Goal: Information Seeking & Learning: Learn about a topic

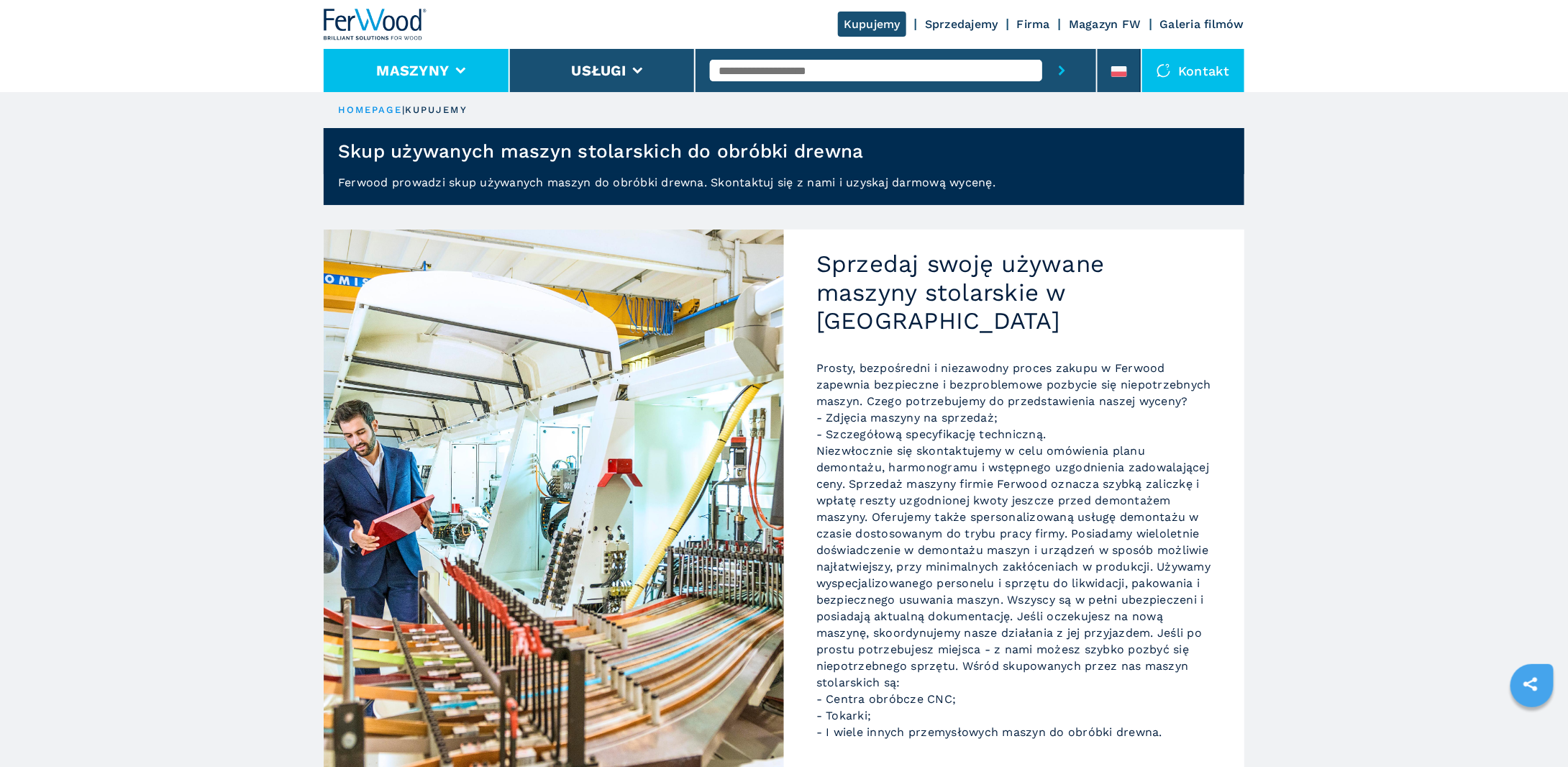
click at [474, 80] on li "Maszyny" at bounding box center [416, 70] width 186 height 43
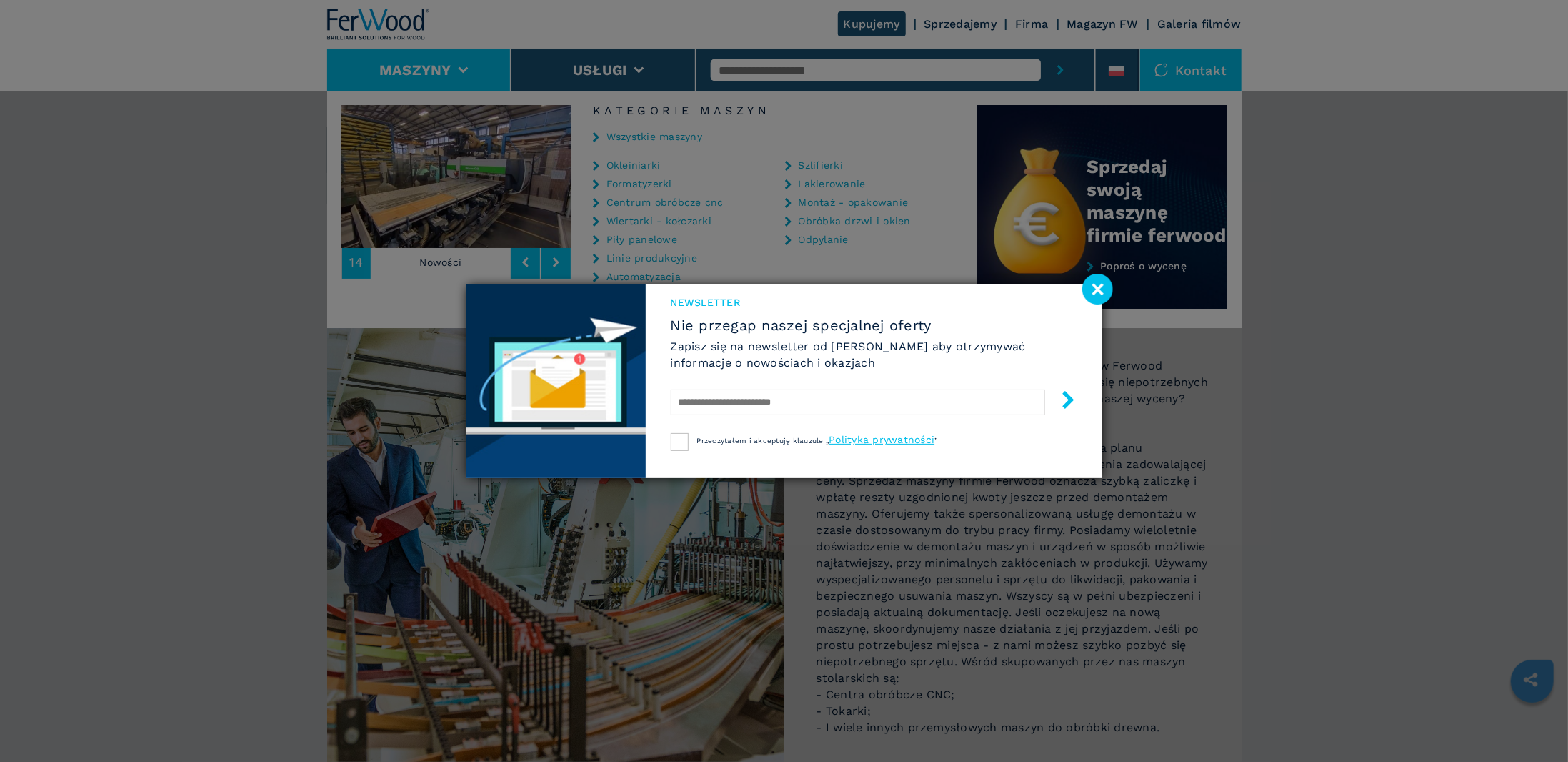
click at [1093, 287] on image at bounding box center [1098, 289] width 31 height 31
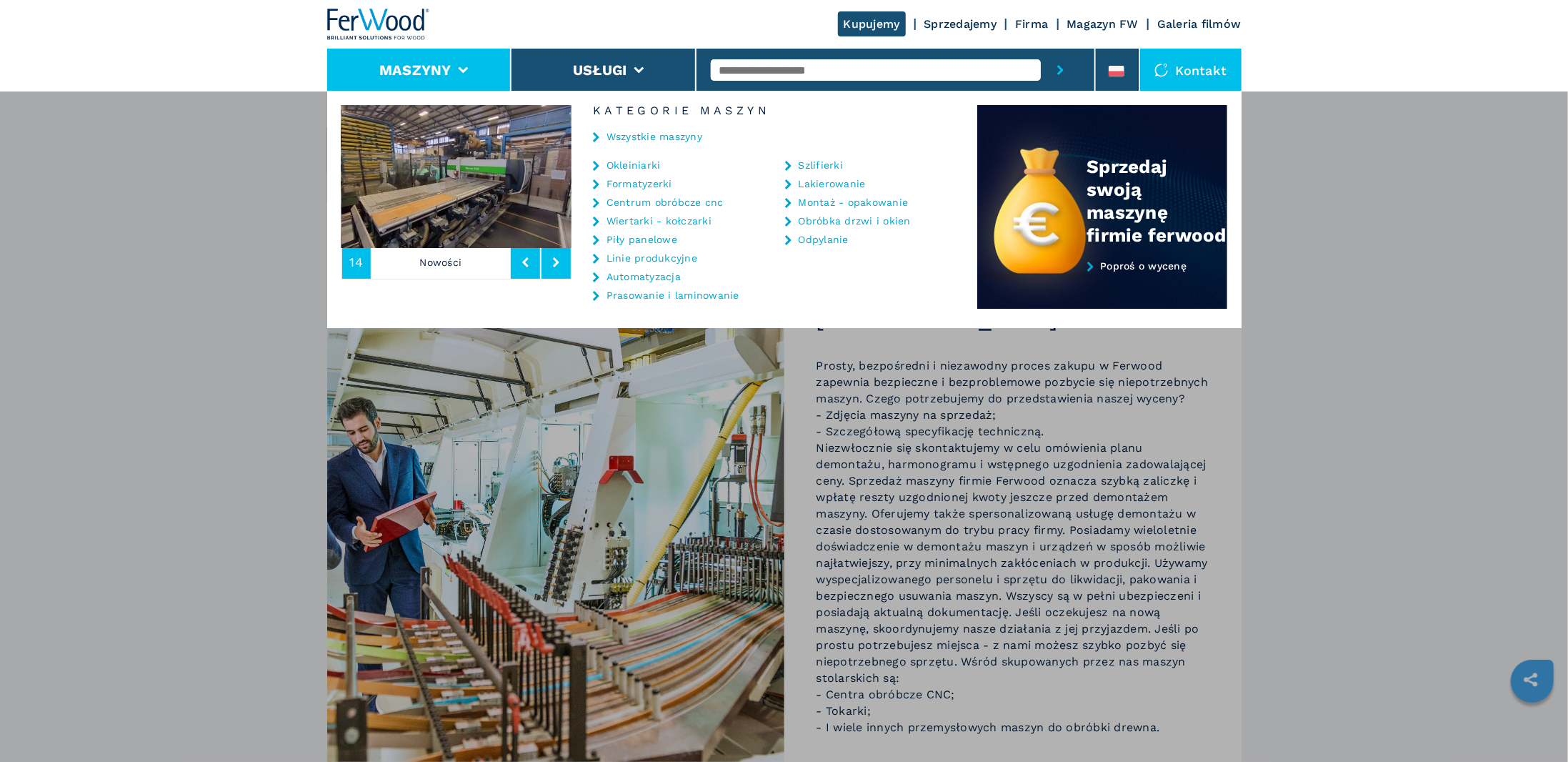
click at [1296, 233] on div "Maszyny Okleiniarki Formatyzerki Centrum obróbcze cnc Wiertarki - kołczarki Pił…" at bounding box center [784, 471] width 1568 height 762
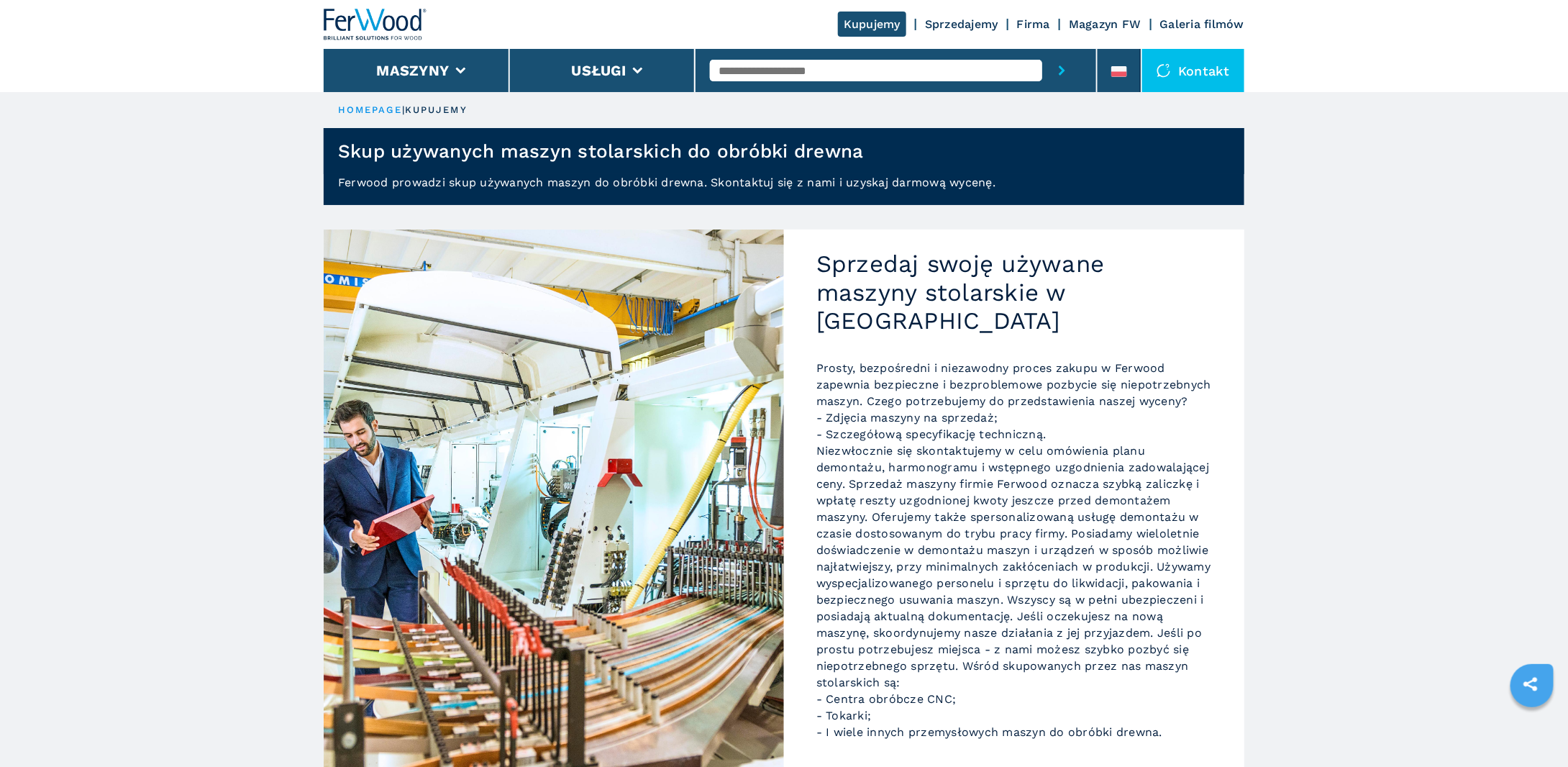
click at [1040, 26] on link "Firma" at bounding box center [1033, 24] width 33 height 14
click at [1037, 26] on link "Firma" at bounding box center [1033, 24] width 33 height 14
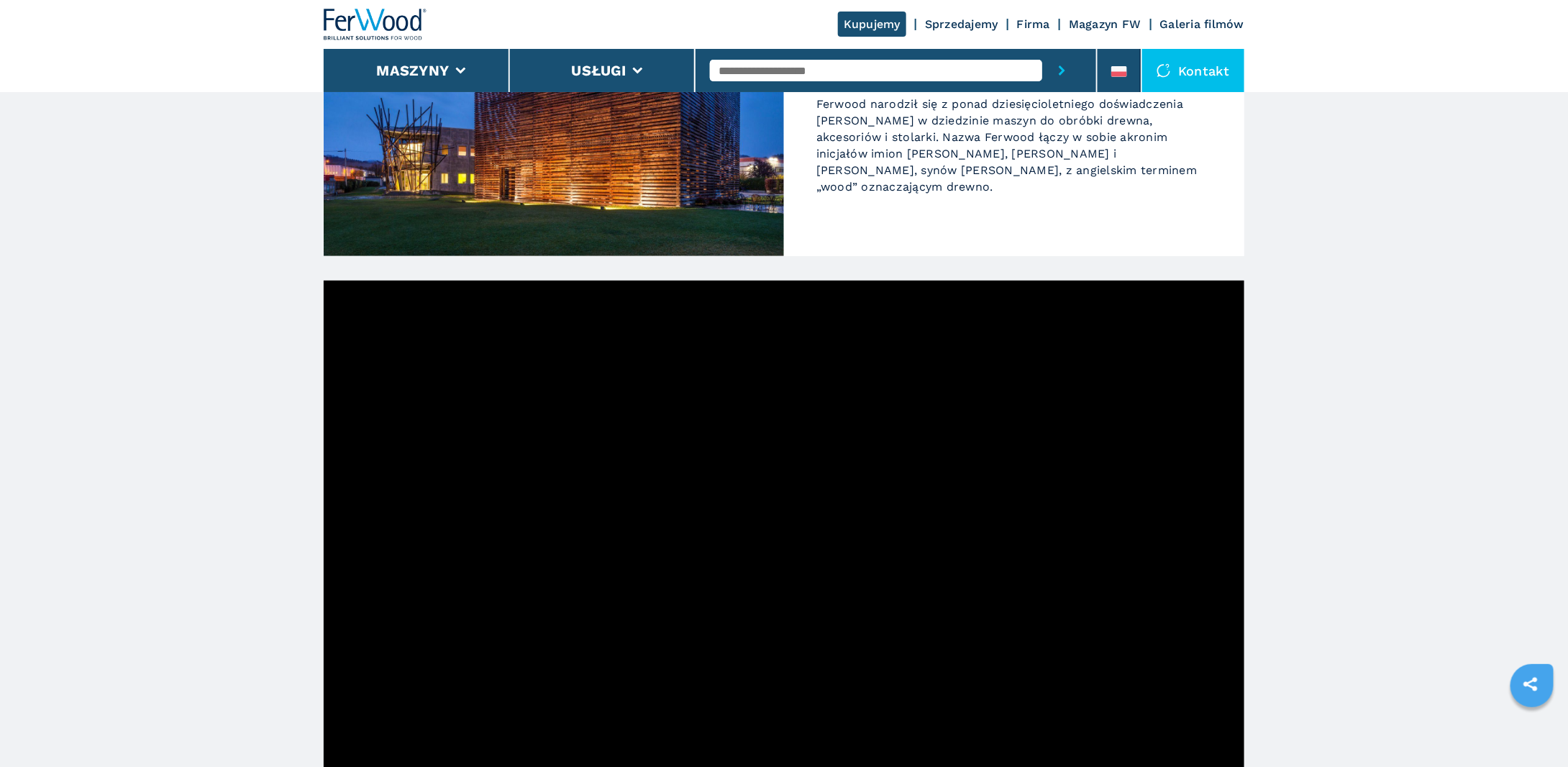
scroll to position [72, 0]
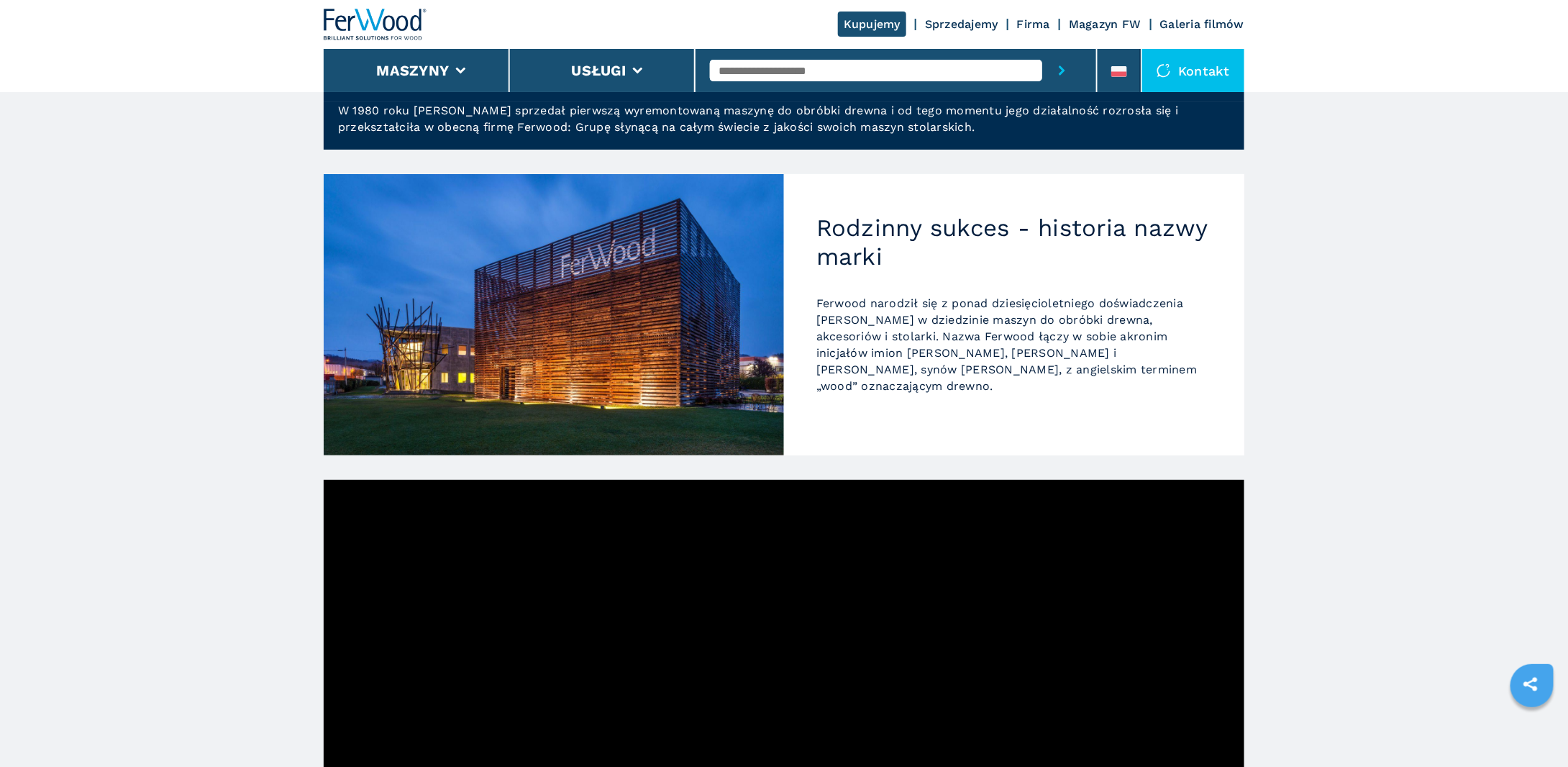
click at [851, 26] on link "Kupujemy" at bounding box center [872, 24] width 68 height 25
click at [869, 26] on link "Kupujemy" at bounding box center [872, 24] width 68 height 25
click at [866, 23] on link "Kupujemy" at bounding box center [872, 24] width 68 height 25
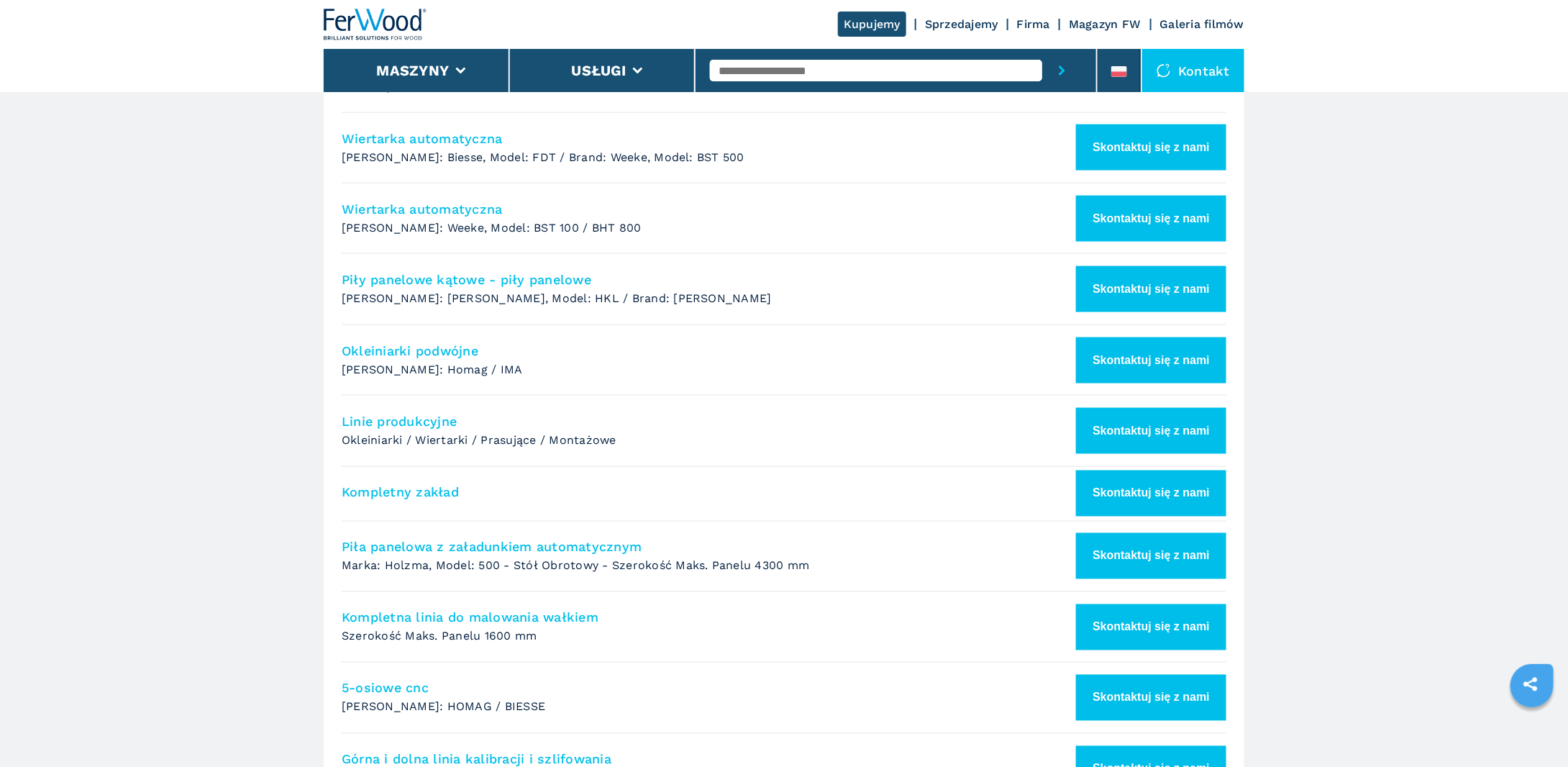
scroll to position [863, 0]
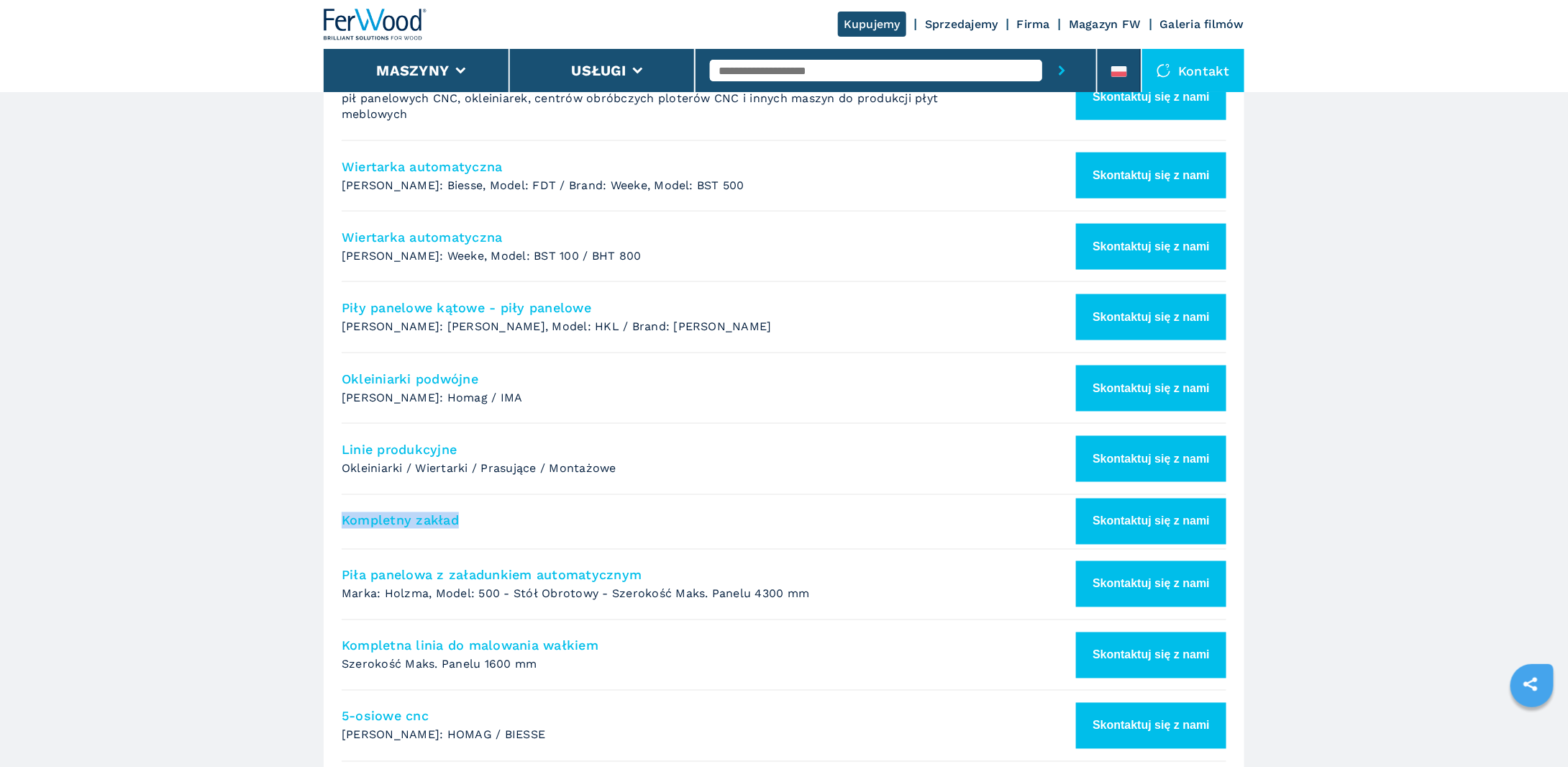
drag, startPoint x: 498, startPoint y: 493, endPoint x: 282, endPoint y: 500, distance: 216.1
click at [282, 500] on main "HOMEPAGE | kupujemy Skup używanych maszyn stolarskich do obróbki drewna Ferwood…" at bounding box center [784, 134] width 1568 height 1995
click at [1168, 498] on button "Skontaktuj się z nami" at bounding box center [1150, 521] width 150 height 46
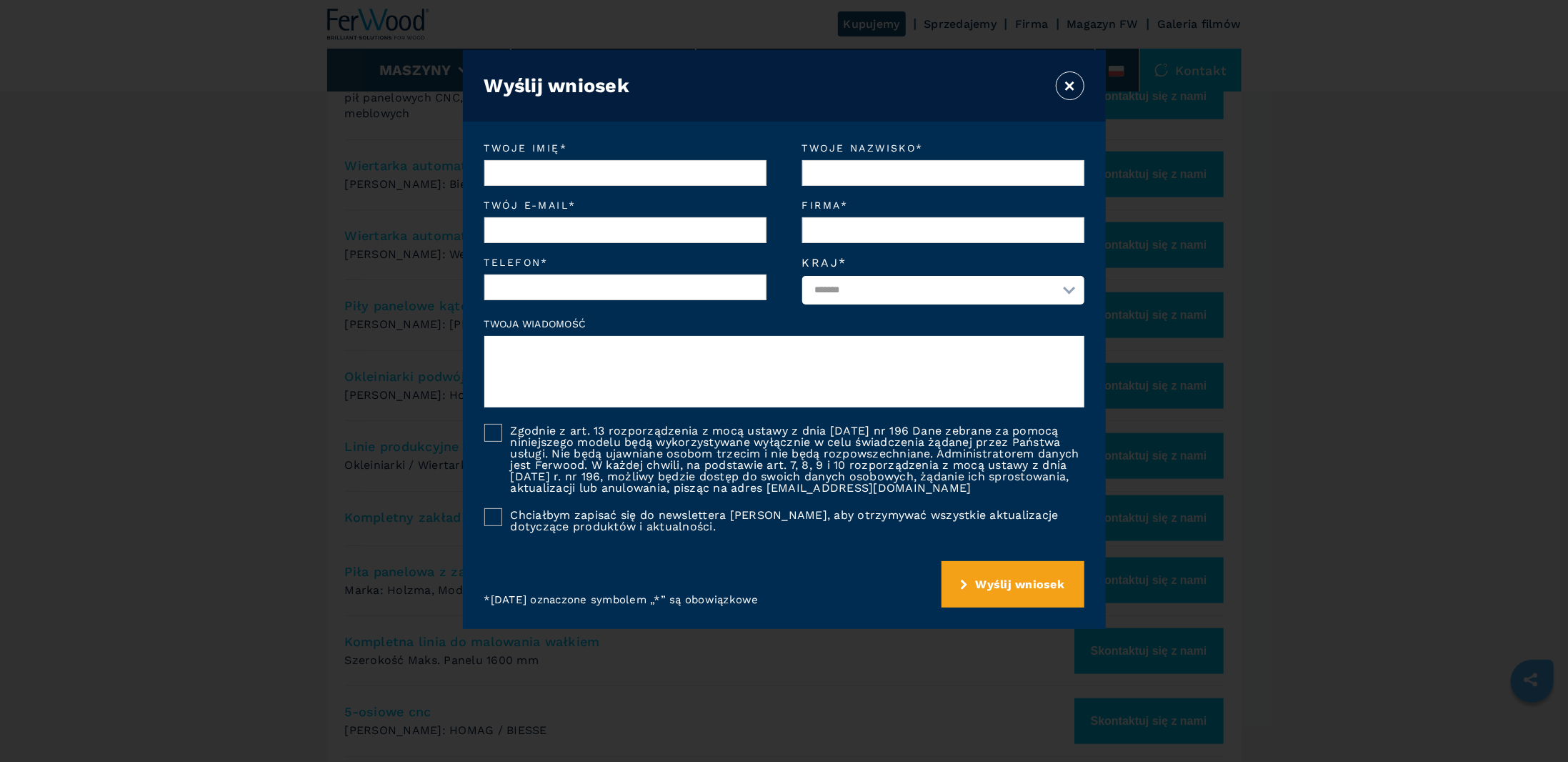
click at [1063, 82] on button "×" at bounding box center [1069, 86] width 28 height 28
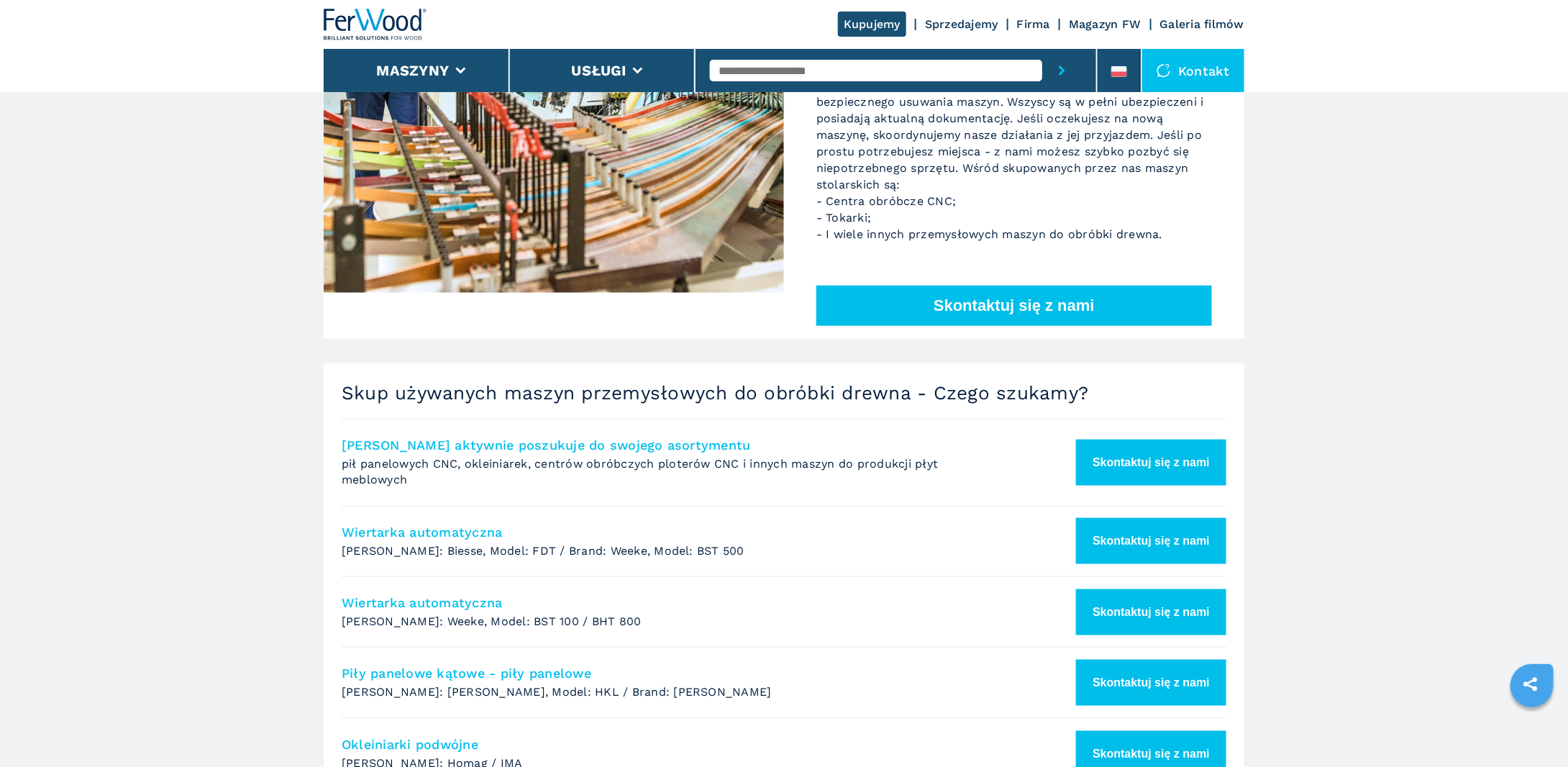
scroll to position [216, 0]
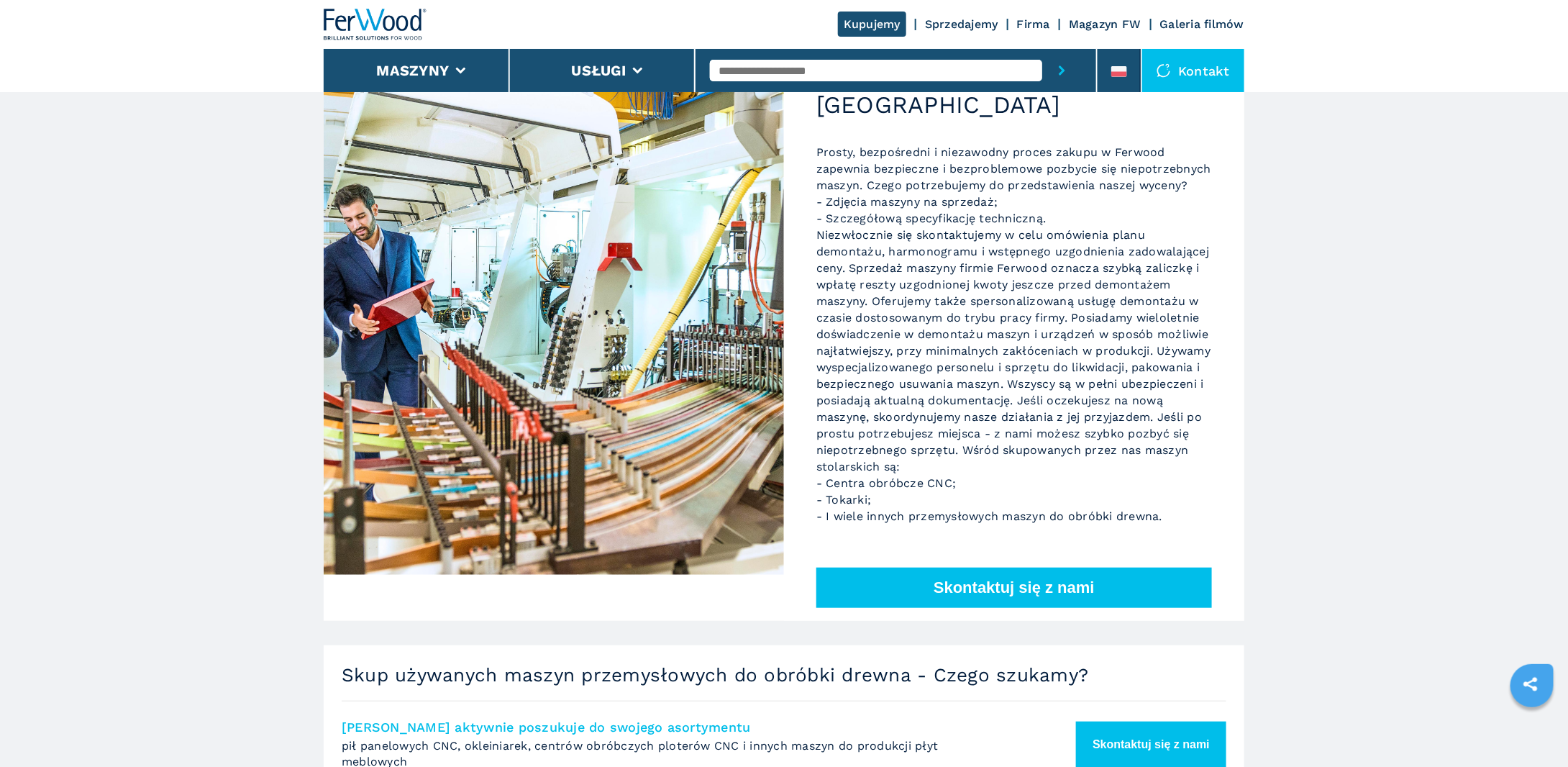
click at [981, 24] on link "Sprzedajemy" at bounding box center [961, 24] width 73 height 14
click at [938, 18] on link "Sprzedajemy" at bounding box center [961, 24] width 73 height 14
click at [938, 23] on link "Sprzedajemy" at bounding box center [961, 24] width 73 height 14
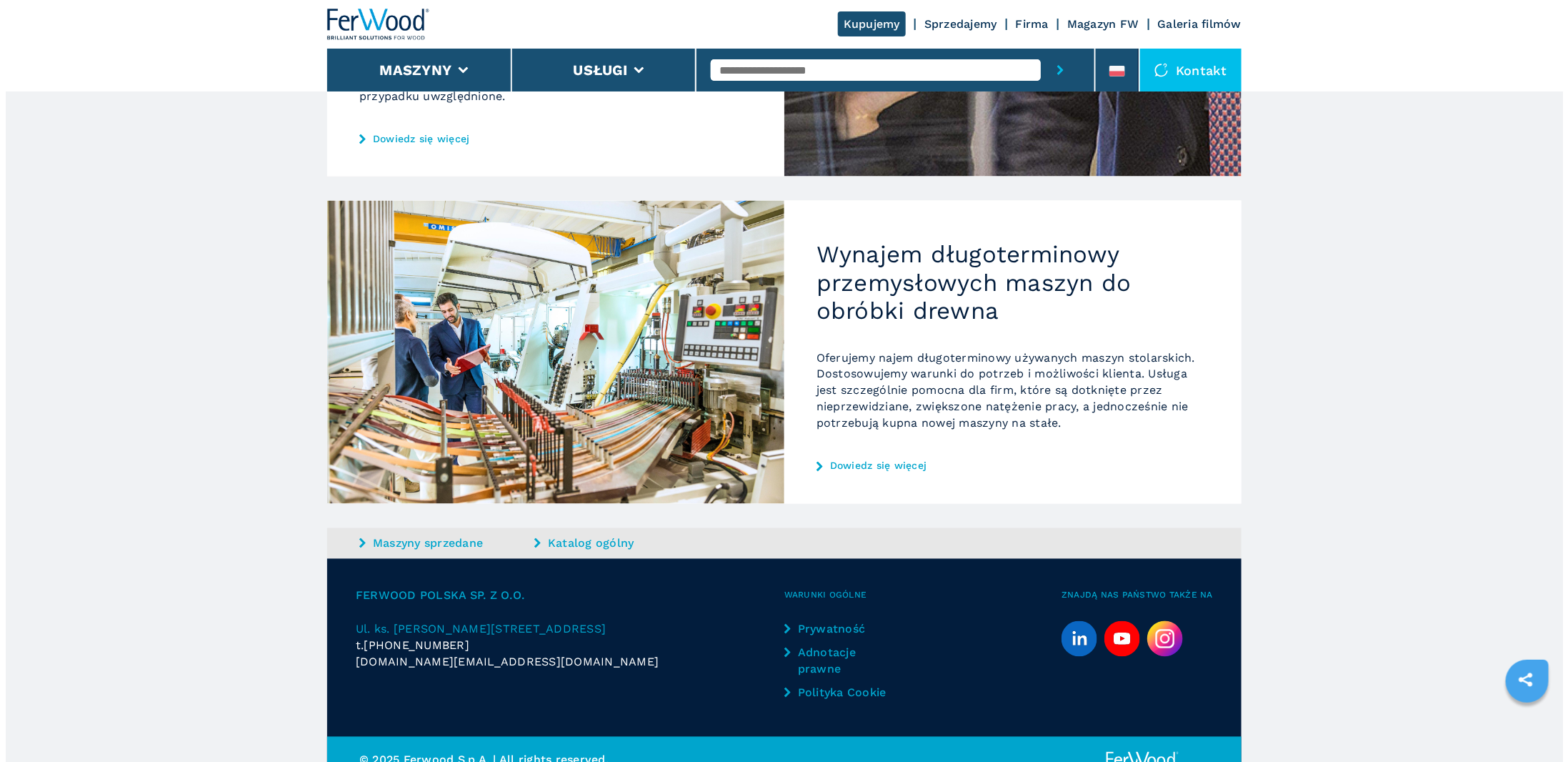
scroll to position [1010, 0]
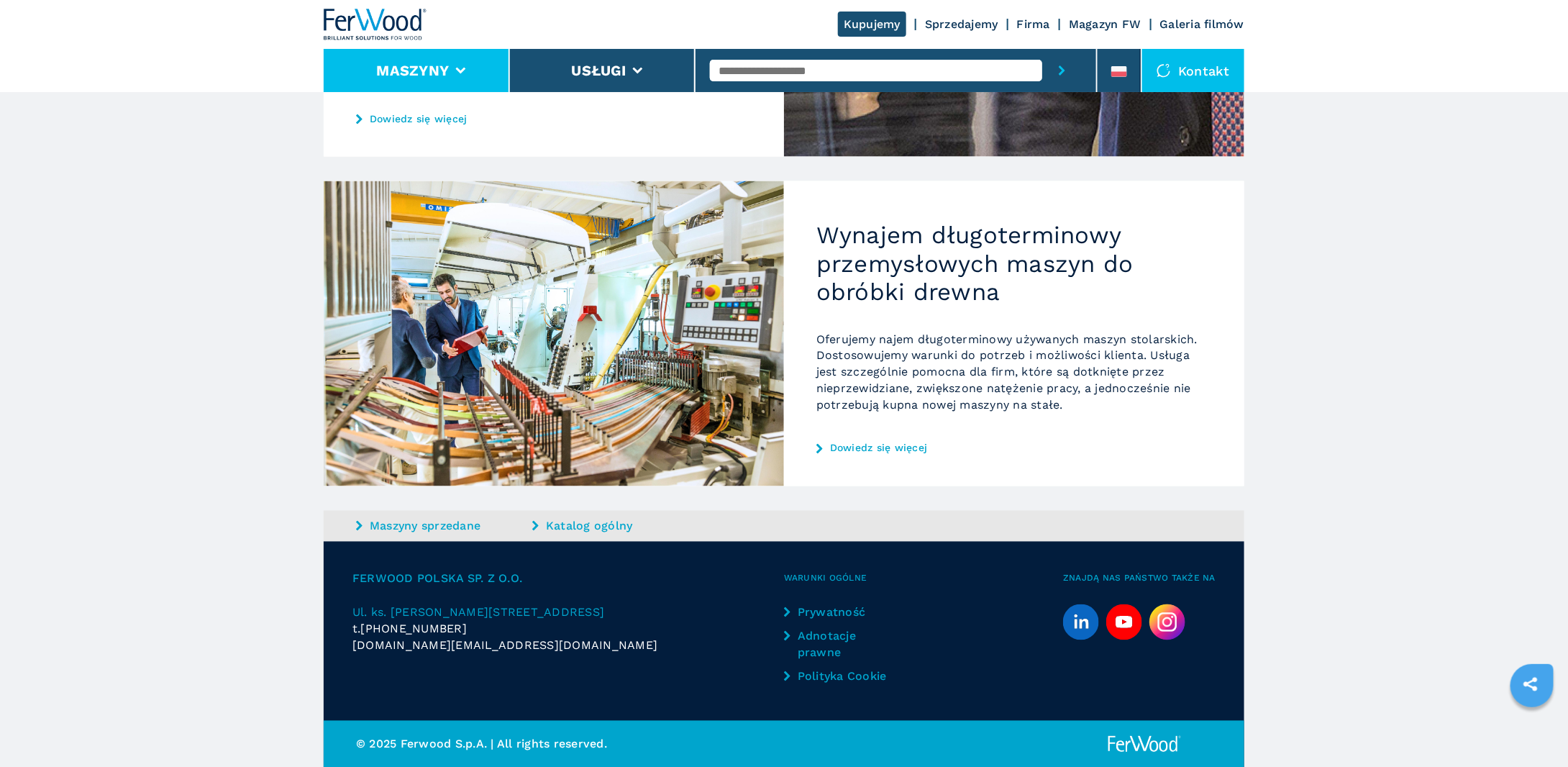
click at [427, 58] on li "Maszyny" at bounding box center [416, 70] width 186 height 43
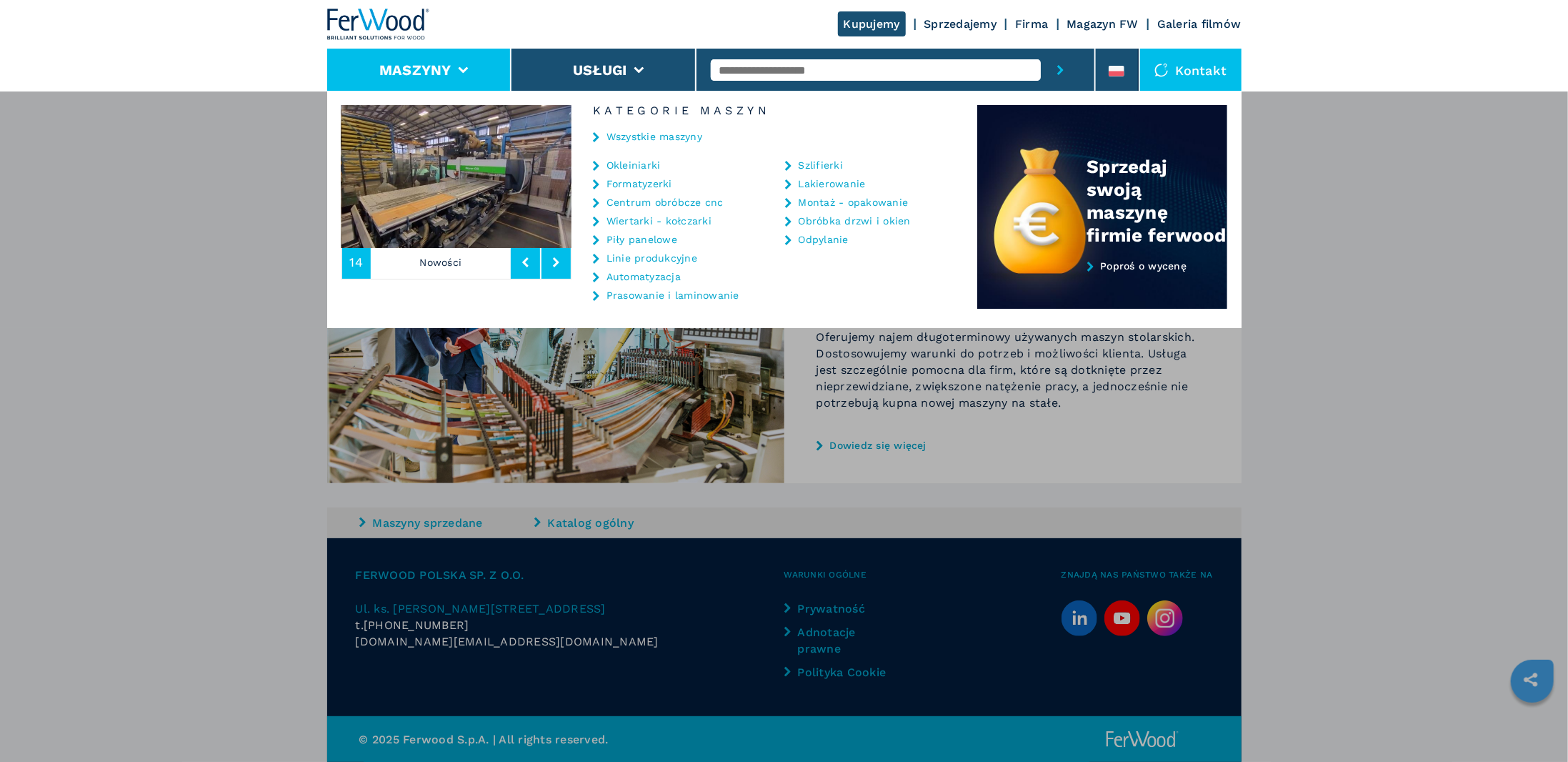
click at [669, 202] on link "Centrum obróbcze cnc" at bounding box center [665, 202] width 117 height 10
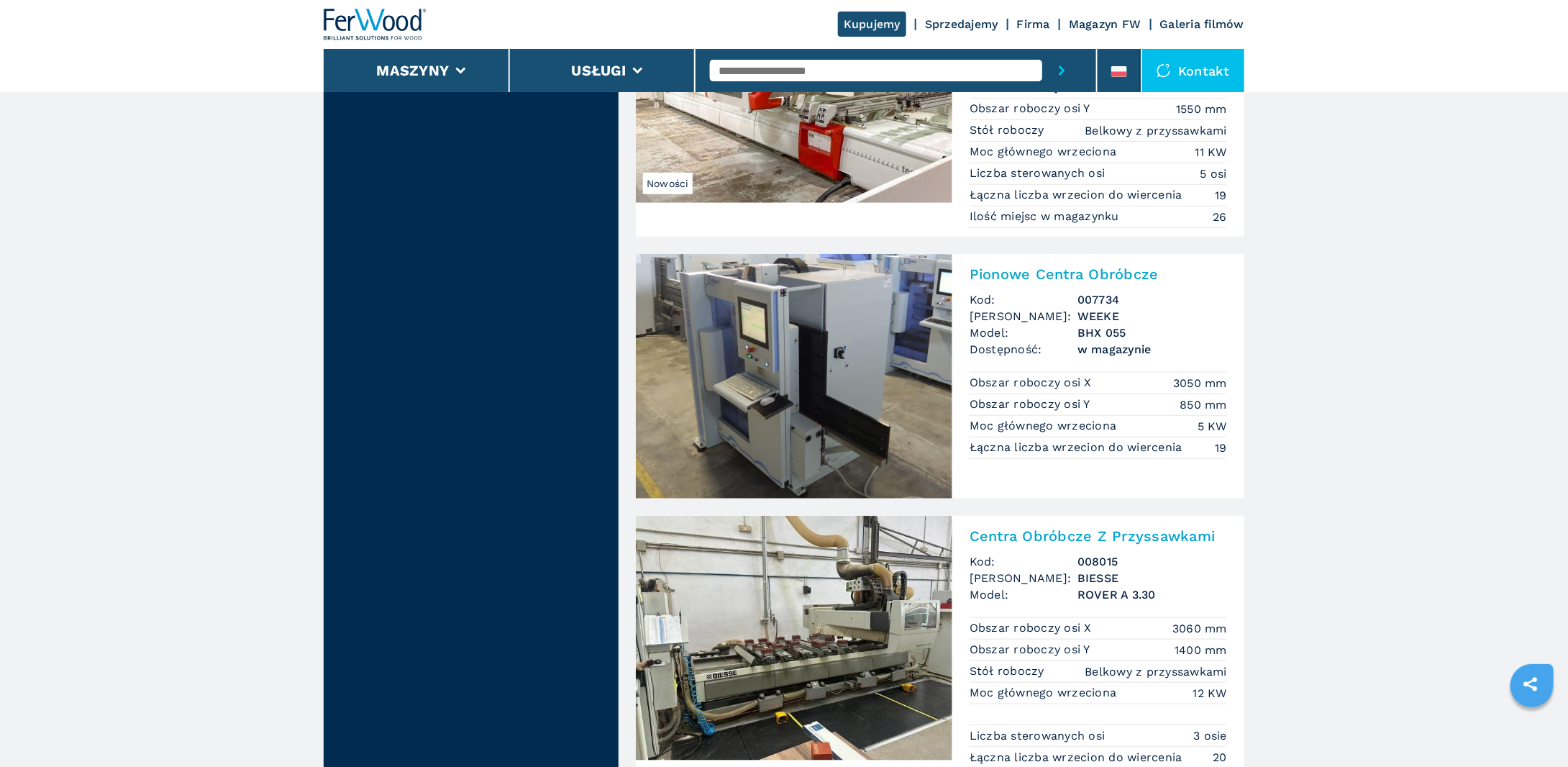
scroll to position [3308, 0]
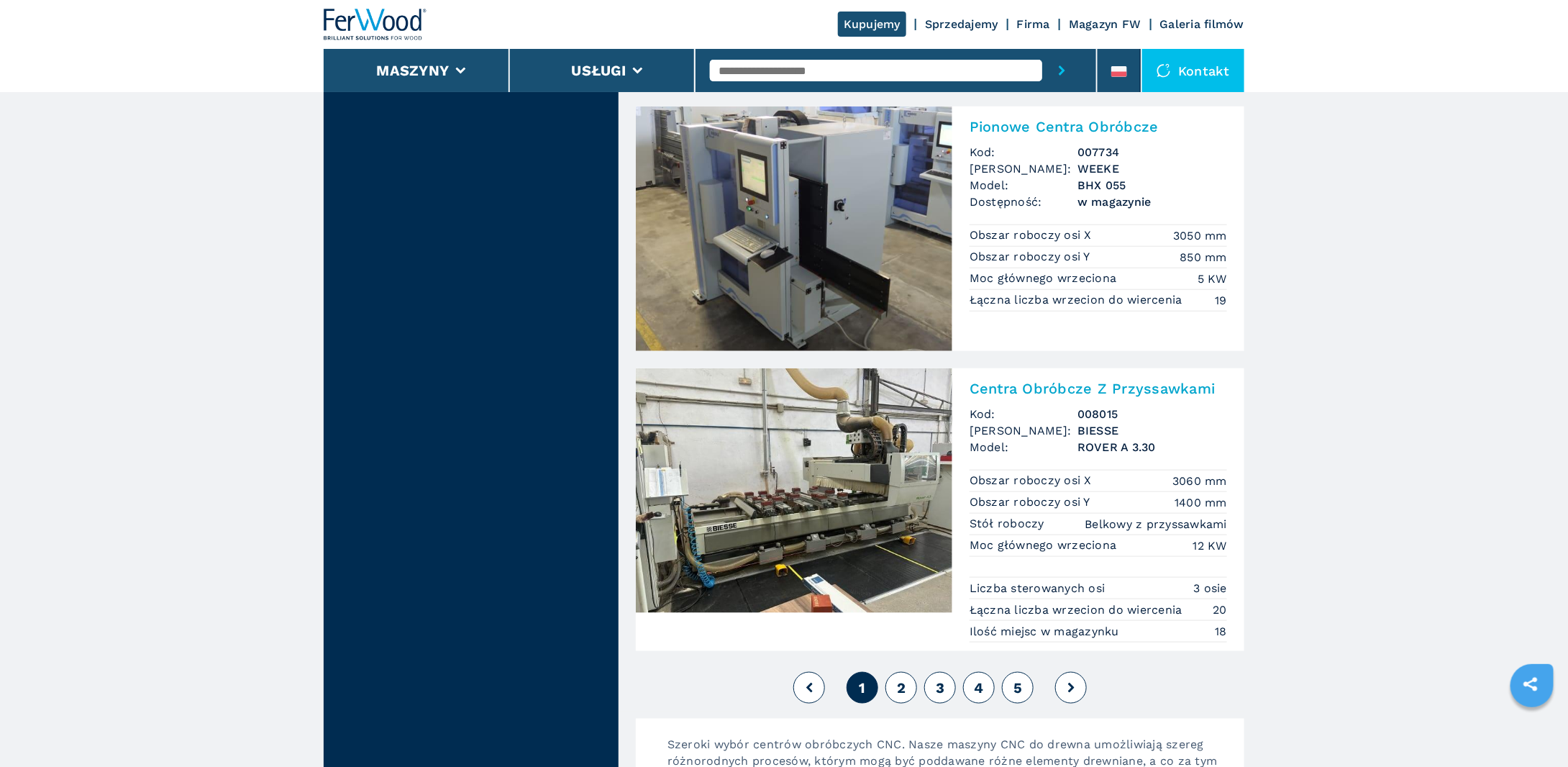
click at [1031, 376] on div "Centra Obróbcze Z Przyssawkami Kod: 008015 Marka: BIESSE Model: ROVER A 3.30 Ob…" at bounding box center [1098, 509] width 292 height 283
click at [1021, 379] on h2 "Centra Obróbcze Z Przyssawkami" at bounding box center [1098, 388] width 258 height 17
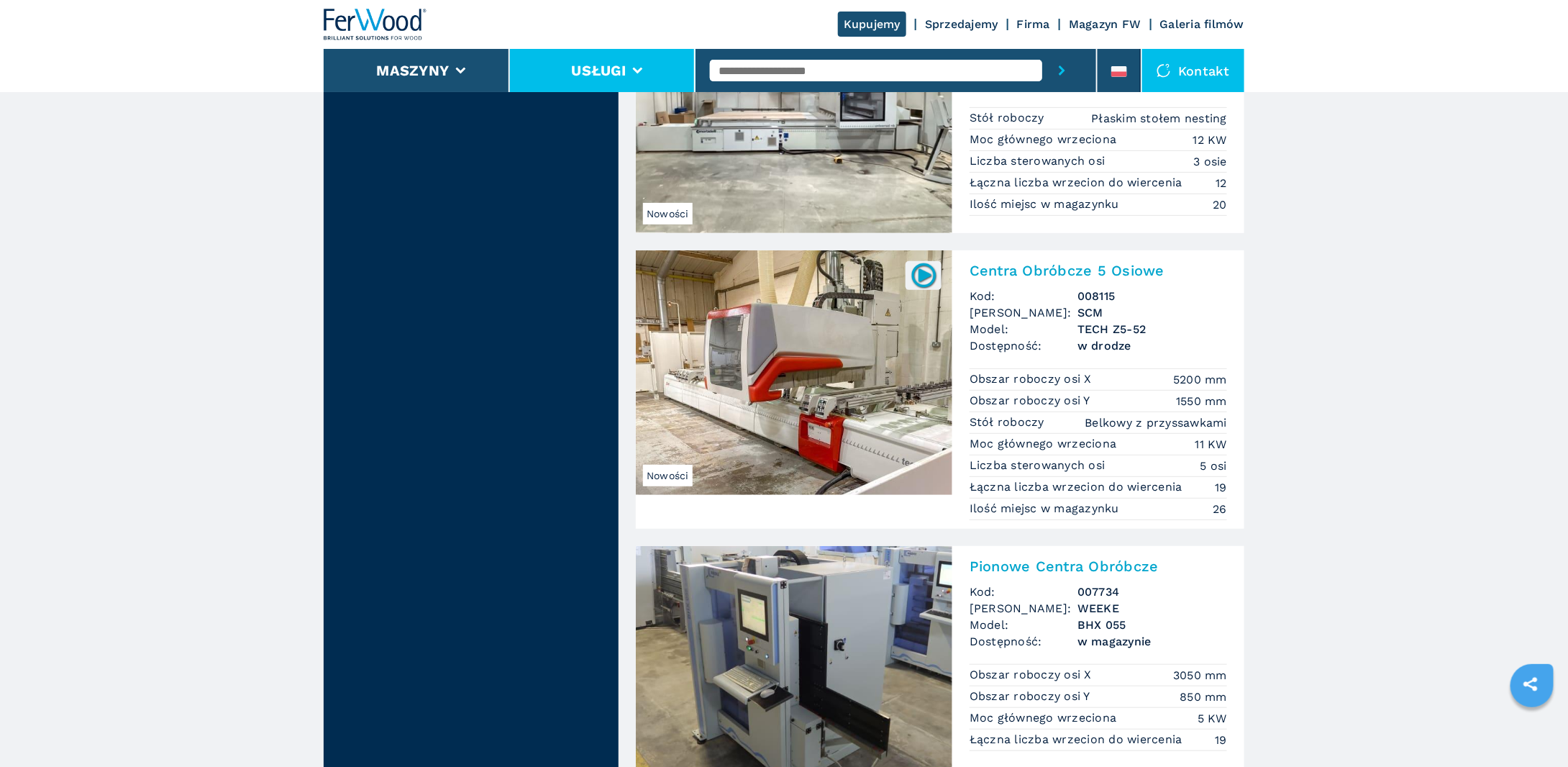
scroll to position [2805, 0]
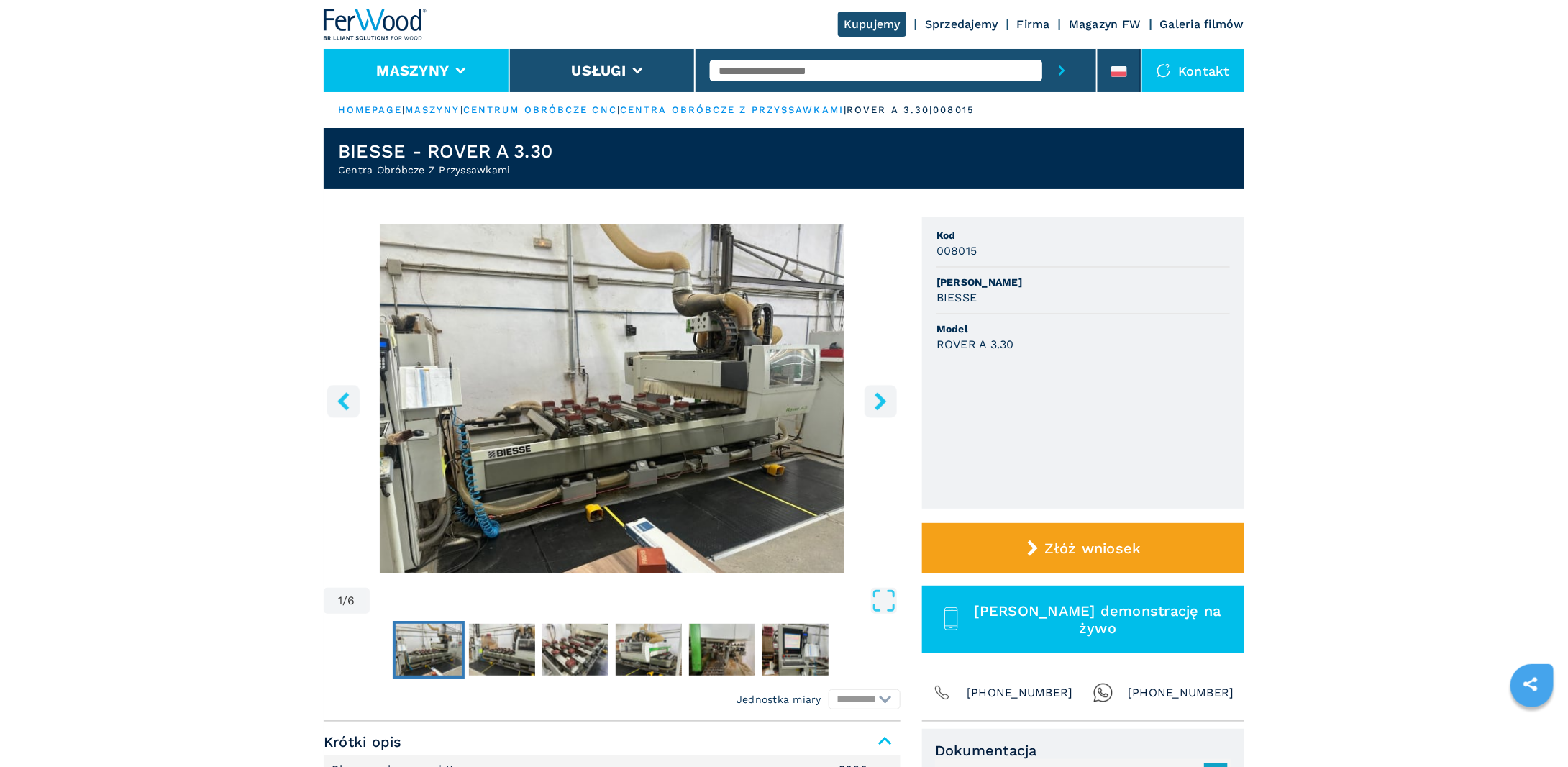
click at [437, 60] on li "Maszyny" at bounding box center [416, 70] width 186 height 43
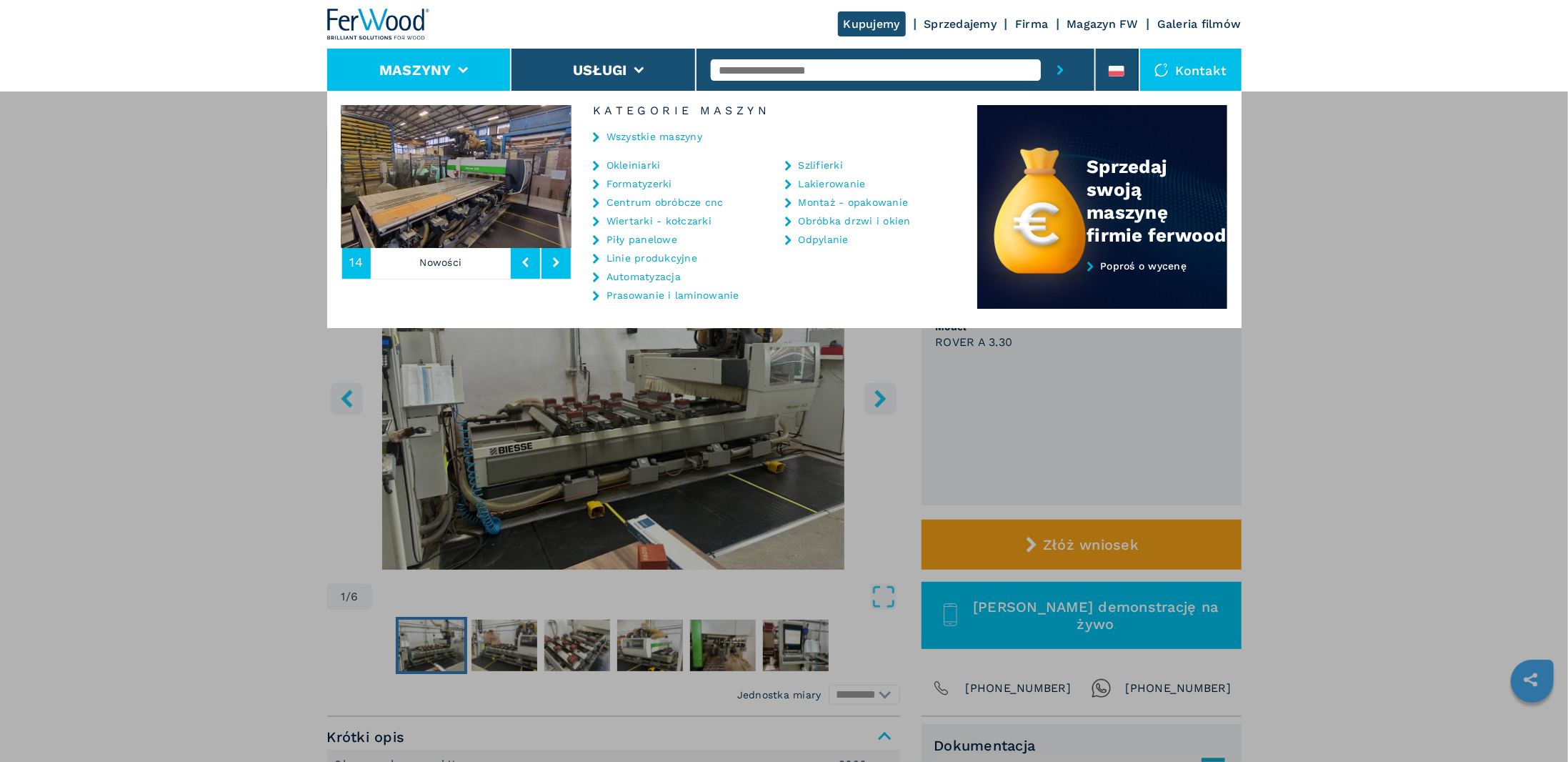
click at [648, 183] on link "Formatyzerki" at bounding box center [639, 183] width 65 height 10
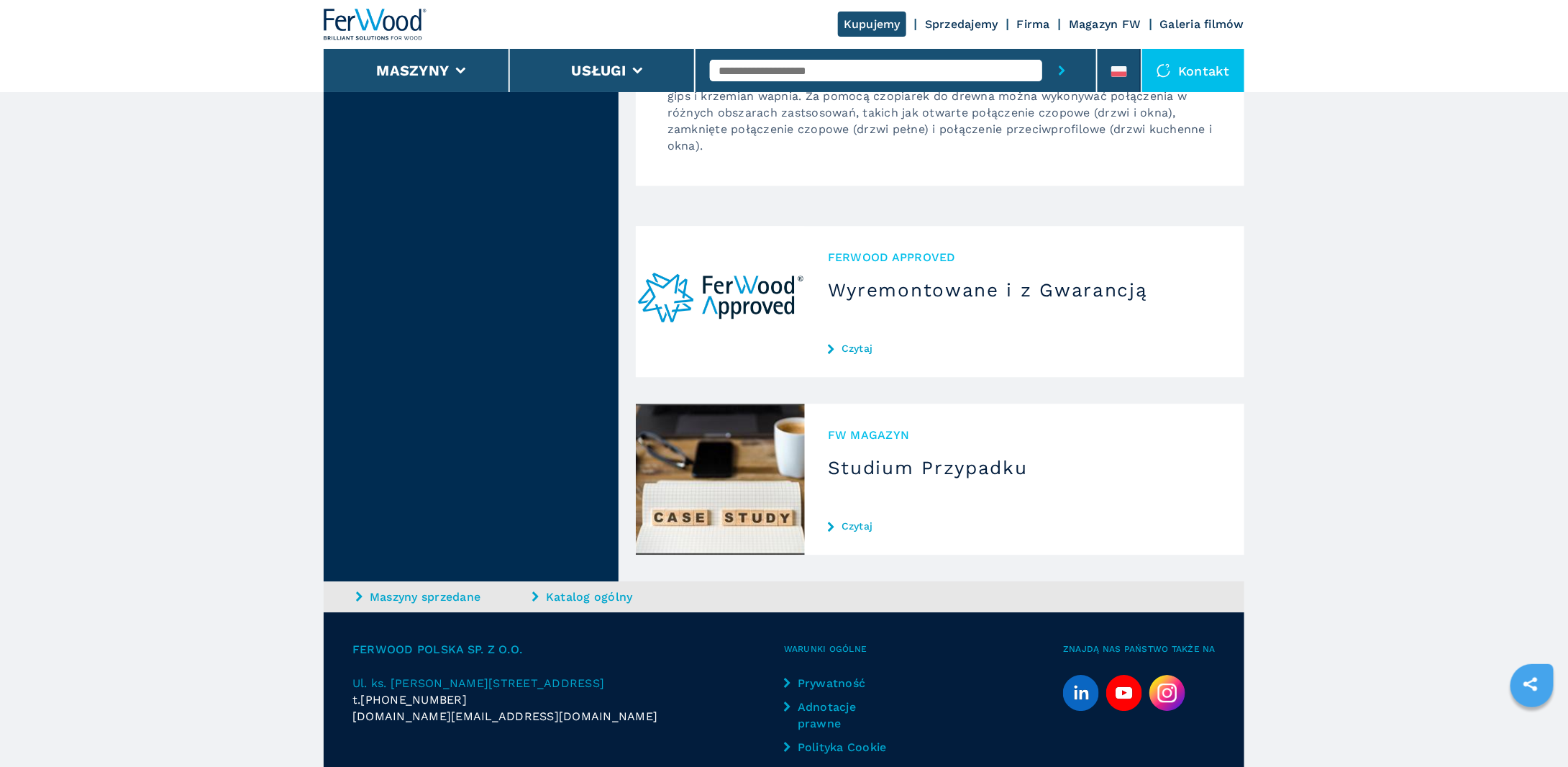
scroll to position [1897, 0]
